Goal: Task Accomplishment & Management: Manage account settings

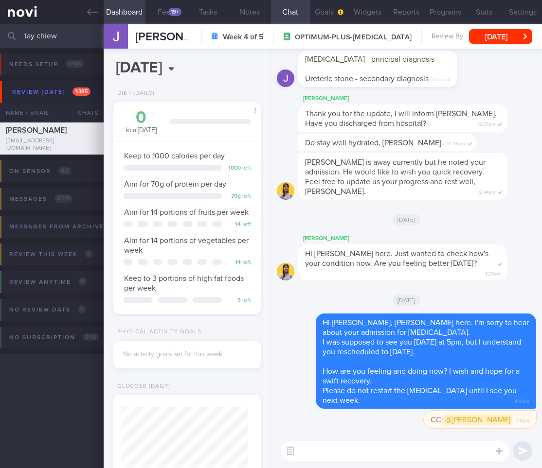
select select "9"
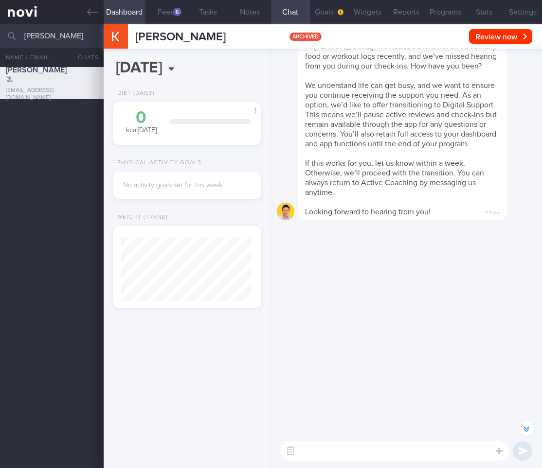
select select "9"
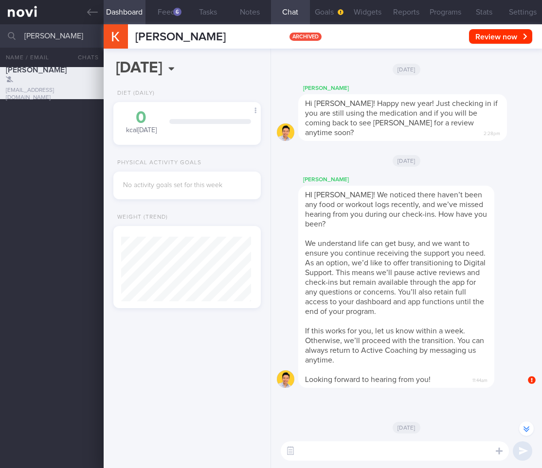
scroll to position [-318, 0]
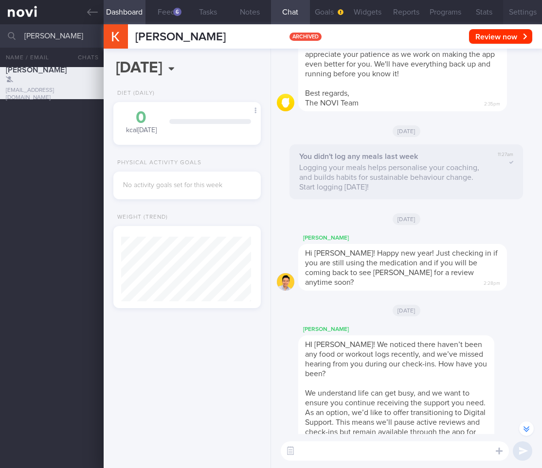
click at [513, 10] on button "Settings" at bounding box center [522, 12] width 39 height 24
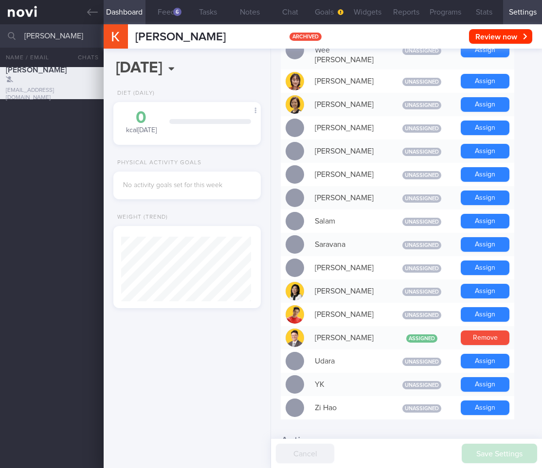
scroll to position [784, 0]
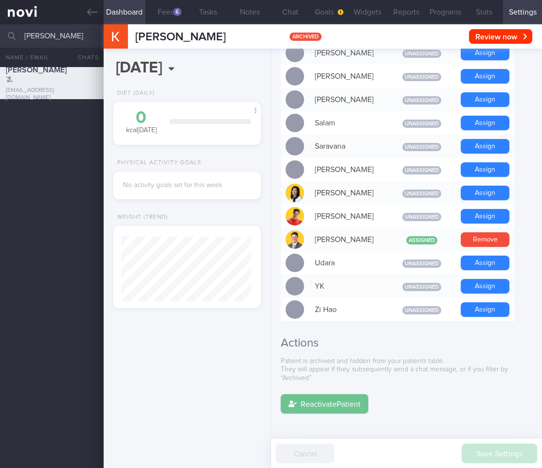
click at [353, 394] on button "Reactivate Patient" at bounding box center [323, 403] width 87 height 19
click at [297, 14] on button "Chat" at bounding box center [290, 12] width 39 height 24
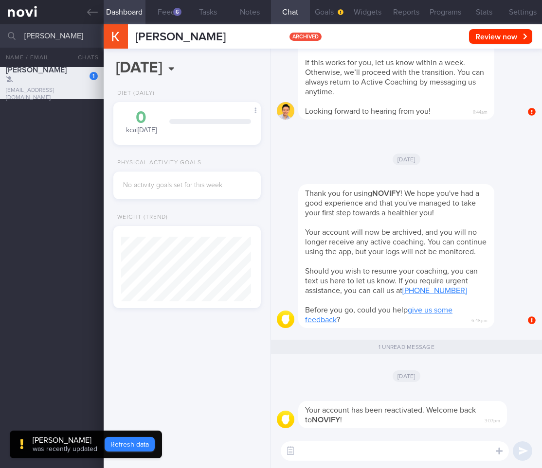
click at [138, 440] on button "Refresh data" at bounding box center [130, 444] width 50 height 15
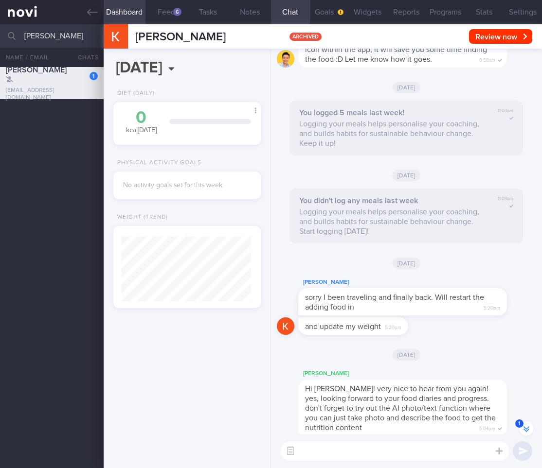
scroll to position [-2246, 0]
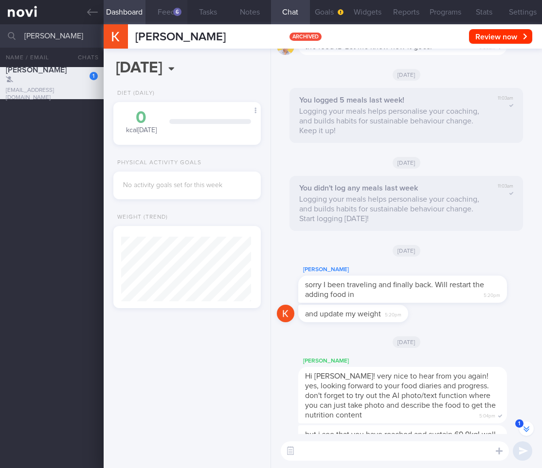
click at [170, 14] on button "Feed 6" at bounding box center [166, 12] width 42 height 24
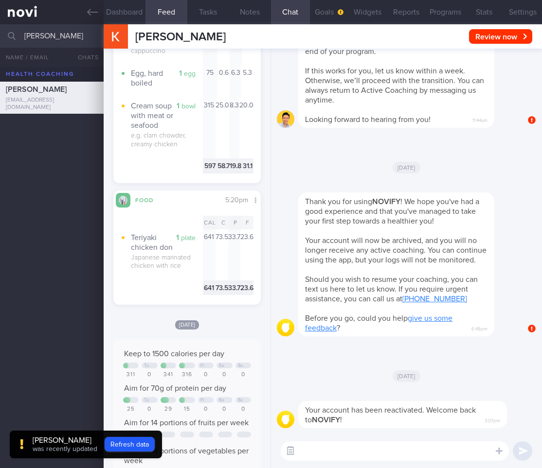
click at [296, 449] on button "button" at bounding box center [289, 450] width 17 height 17
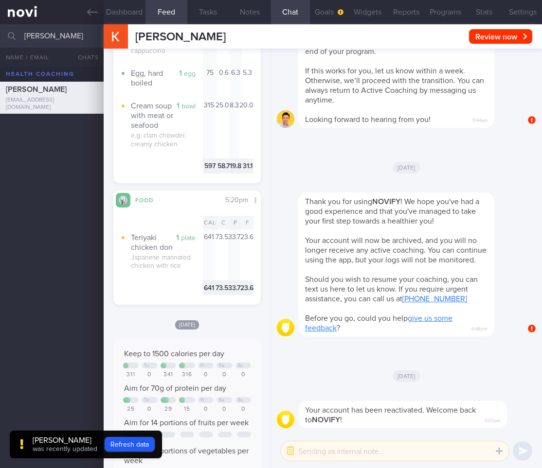
drag, startPoint x: 323, startPoint y: 449, endPoint x: 336, endPoint y: 449, distance: 13.1
click at [323, 449] on textarea at bounding box center [394, 450] width 228 height 19
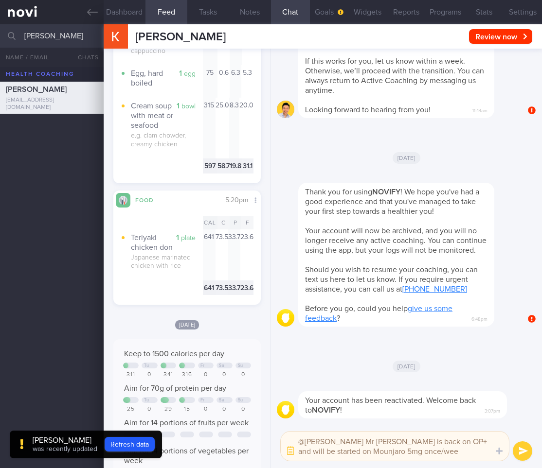
type textarea "@[PERSON_NAME] Mr [PERSON_NAME] is back on OP+ and will be started on Mounjaro …"
